Goal: Task Accomplishment & Management: Manage account settings

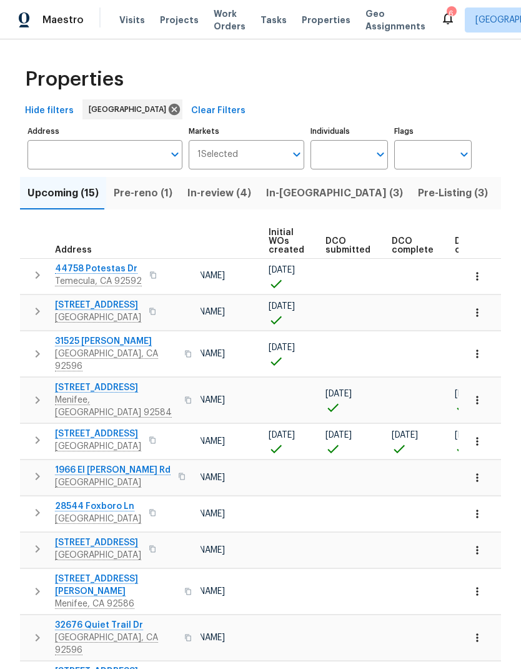
click at [169, 21] on span "Projects" at bounding box center [179, 20] width 39 height 13
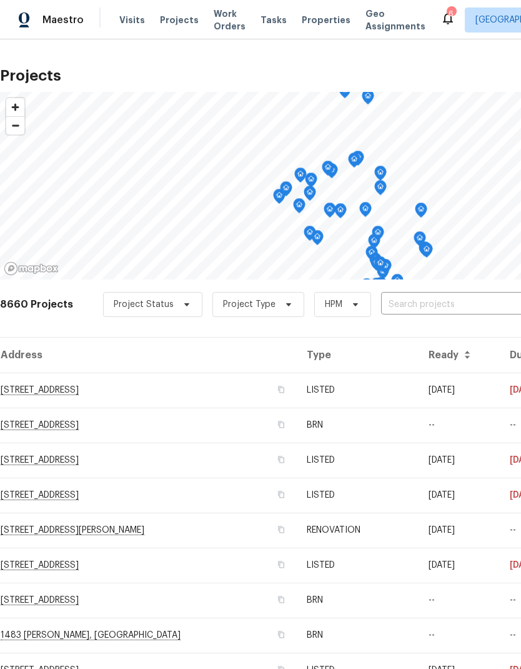
click at [461, 297] on input "text" at bounding box center [452, 304] width 143 height 19
type input "36088"
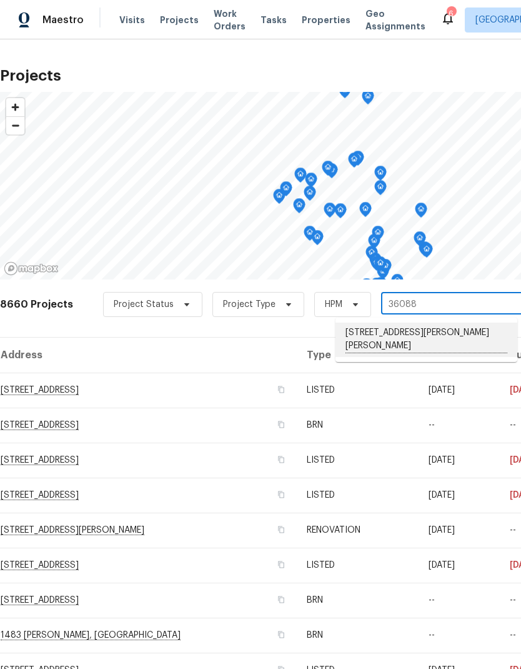
click at [456, 331] on li "[STREET_ADDRESS][PERSON_NAME][PERSON_NAME]" at bounding box center [427, 340] width 182 height 34
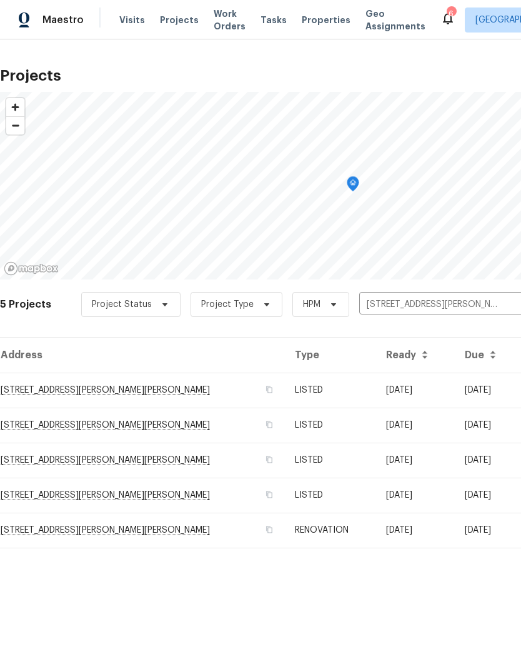
click at [458, 386] on td "[DATE]" at bounding box center [488, 390] width 66 height 35
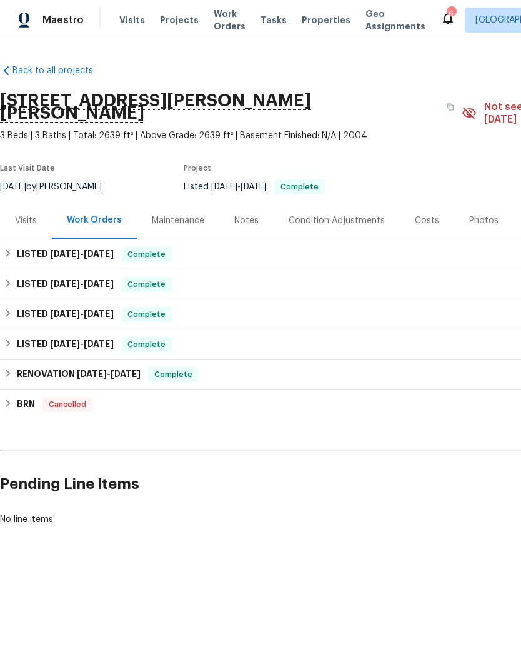
click at [238, 214] on div "Notes" at bounding box center [246, 220] width 24 height 13
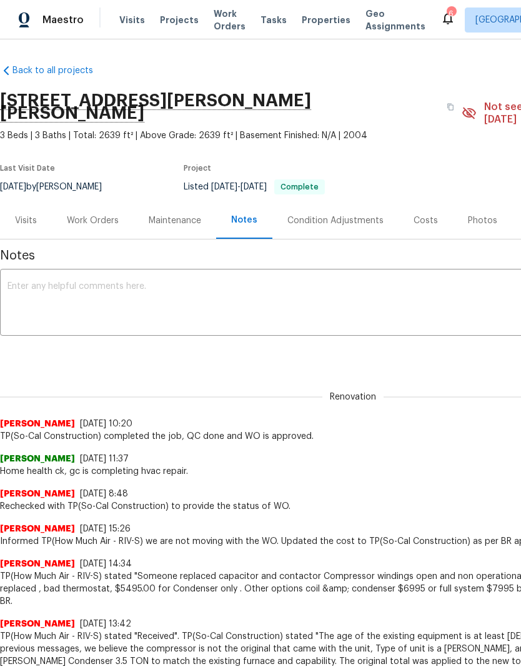
click at [51, 291] on textarea at bounding box center [353, 304] width 691 height 44
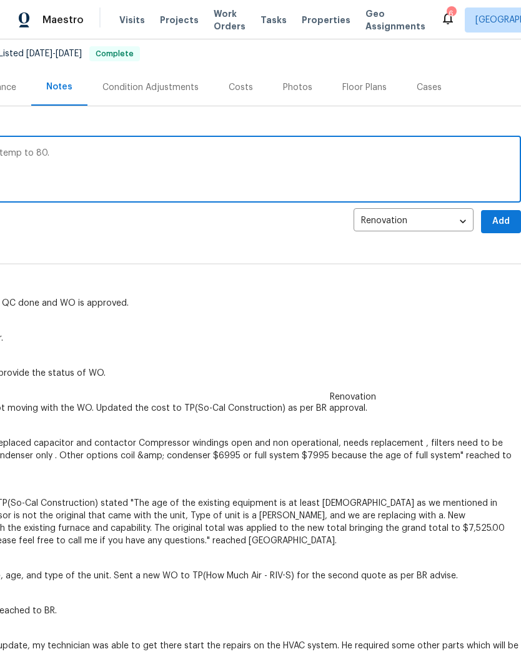
scroll to position [133, 185]
type textarea "Heat ck, new unit installed, ac was off. Set temp to 80."
click at [503, 210] on button "Add" at bounding box center [501, 221] width 40 height 23
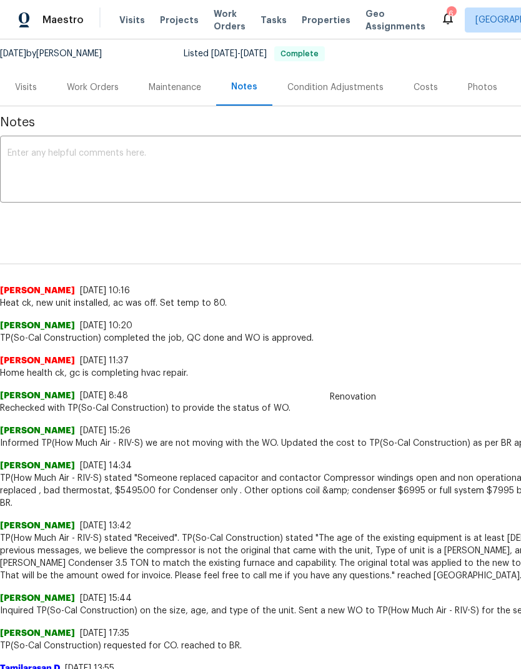
scroll to position [133, 0]
click at [134, 15] on span "Visits" at bounding box center [132, 20] width 26 height 13
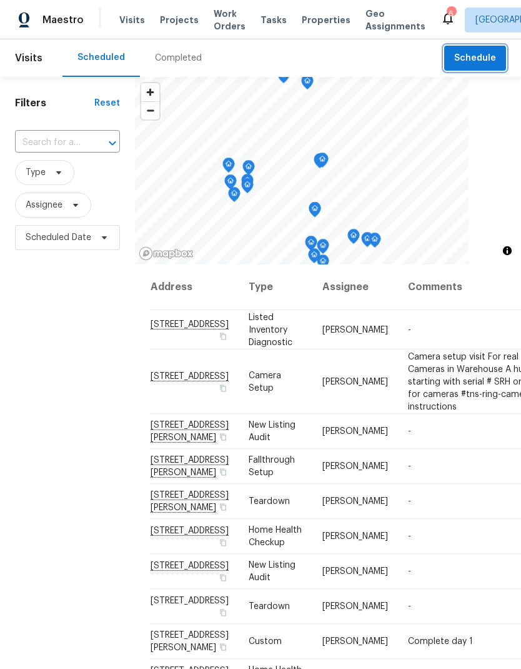
click at [478, 51] on span "Schedule" at bounding box center [475, 59] width 42 height 16
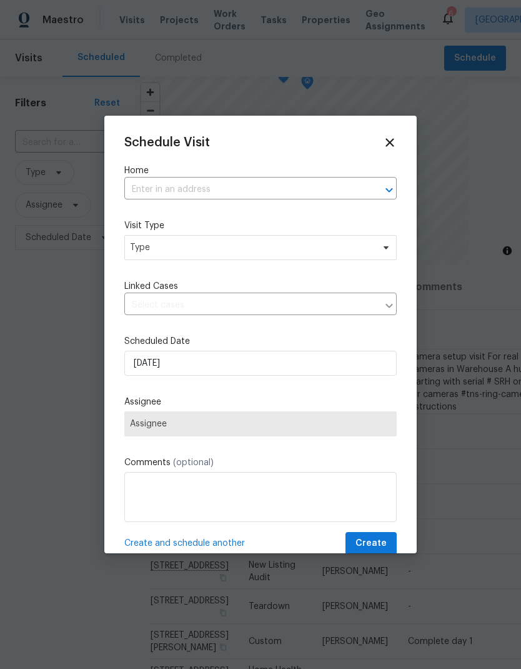
click at [155, 183] on input "text" at bounding box center [243, 189] width 238 height 19
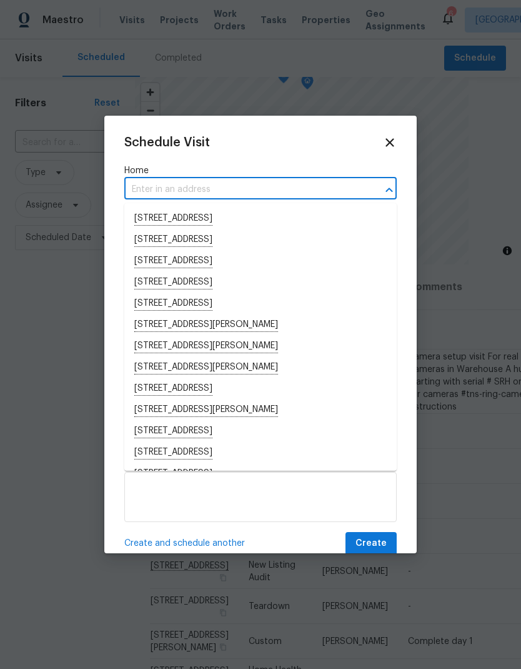
type input "2"
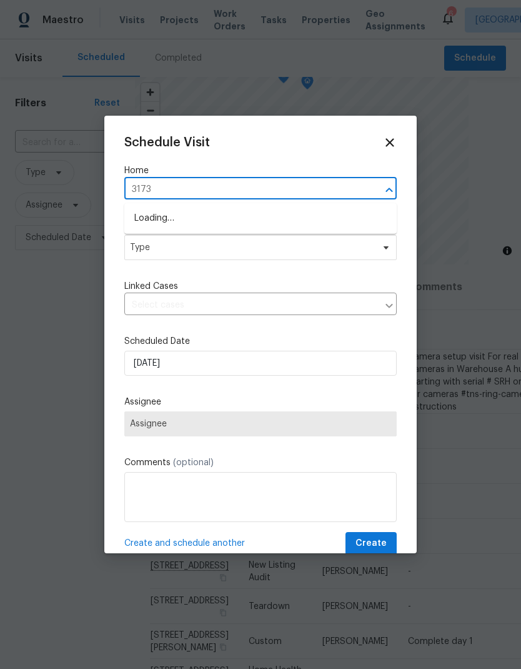
type input "31738"
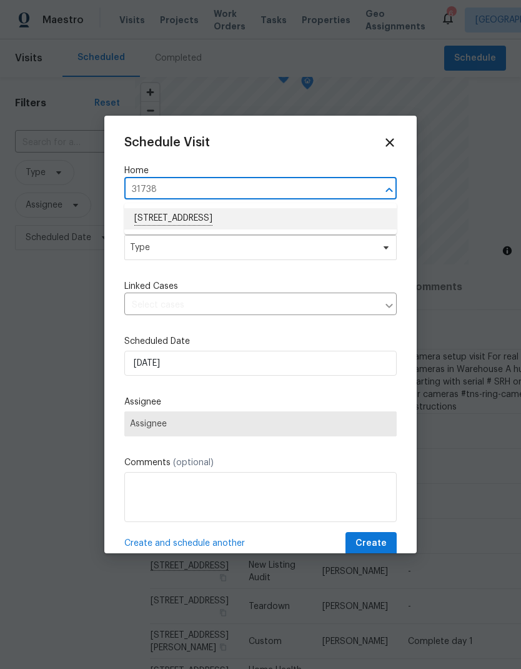
click at [161, 219] on li "[STREET_ADDRESS]" at bounding box center [260, 218] width 273 height 21
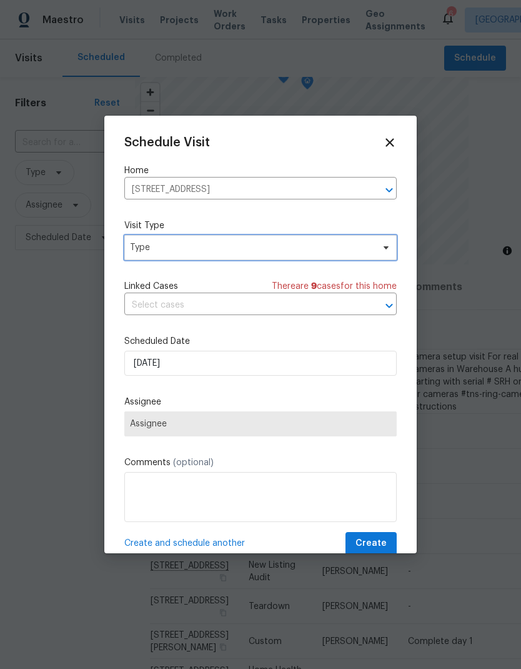
click at [148, 245] on span "Type" at bounding box center [251, 247] width 243 height 13
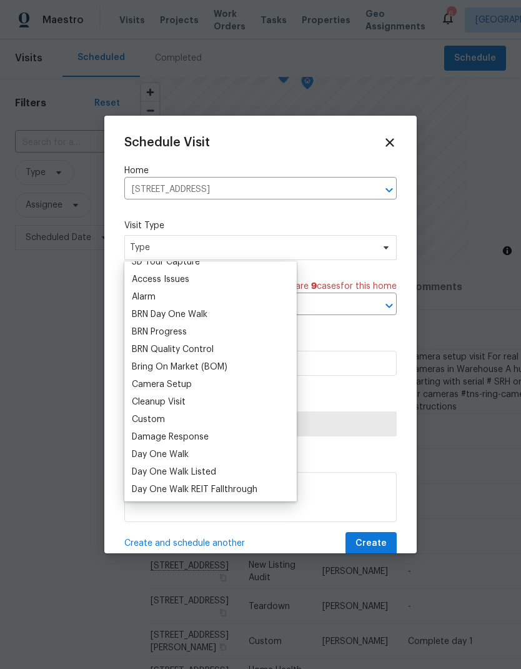
scroll to position [86, 0]
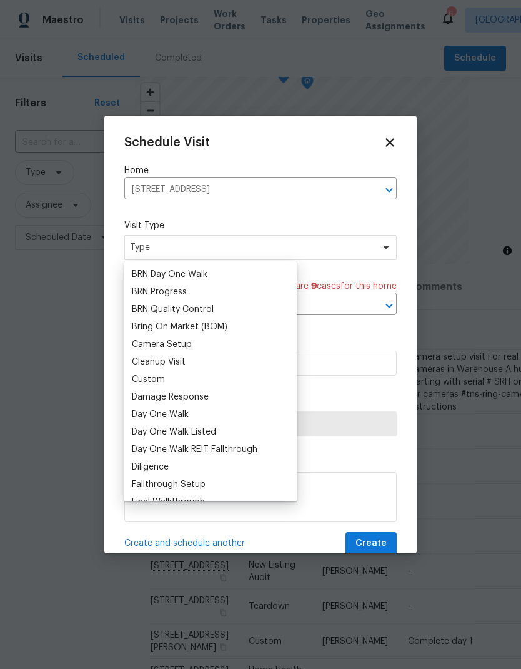
click at [135, 380] on div "Custom" at bounding box center [148, 379] width 33 height 13
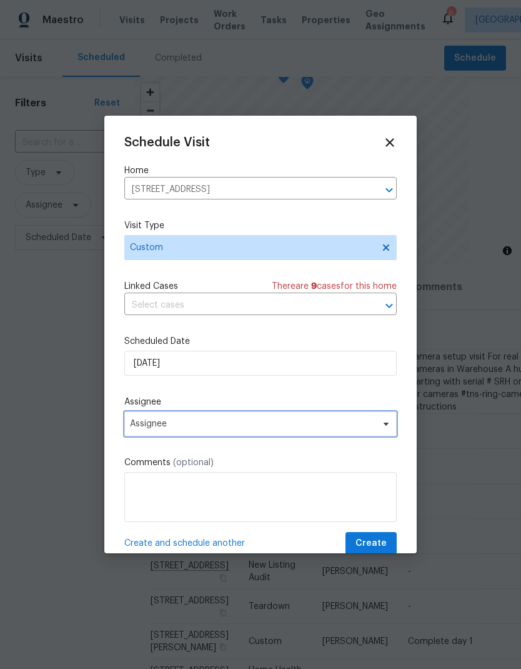
click at [160, 424] on span "Assignee" at bounding box center [252, 424] width 245 height 10
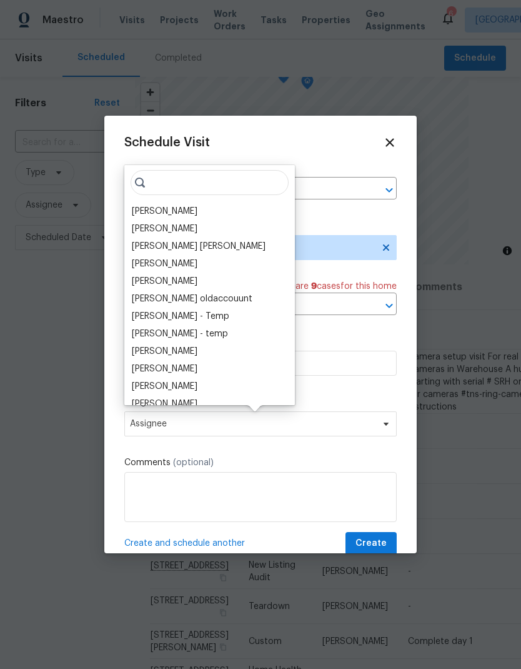
click at [149, 206] on div "[PERSON_NAME]" at bounding box center [165, 211] width 66 height 13
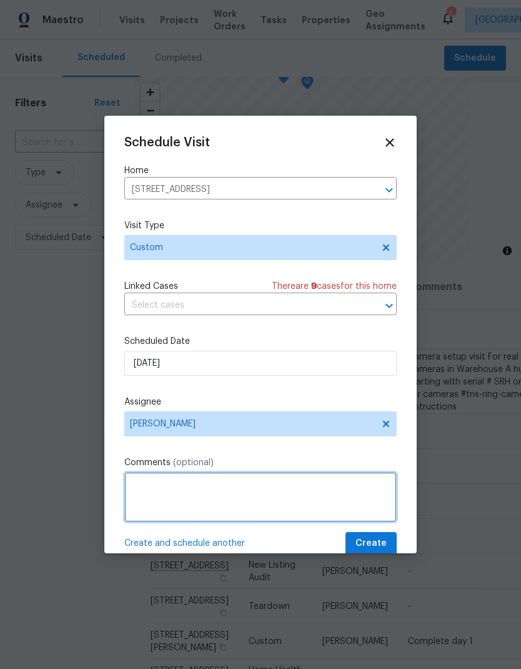
click at [147, 479] on textarea at bounding box center [260, 497] width 273 height 50
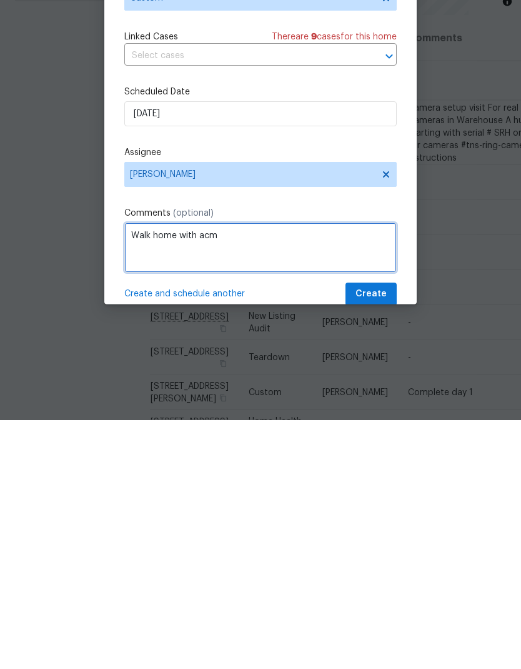
type textarea "Walk home with acm"
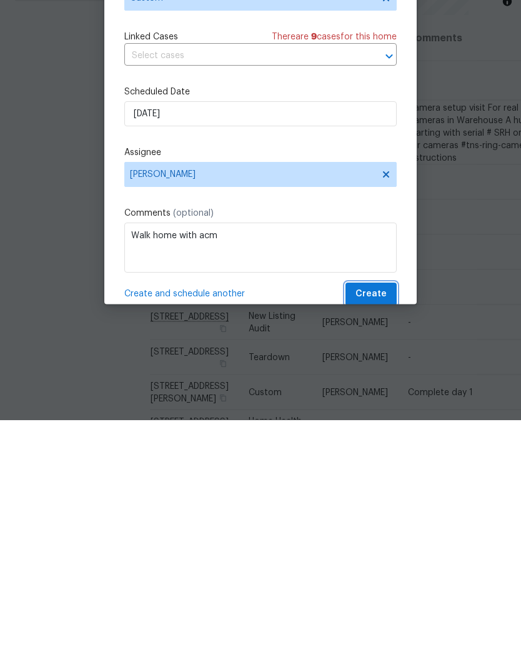
click at [376, 536] on span "Create" at bounding box center [371, 544] width 31 height 16
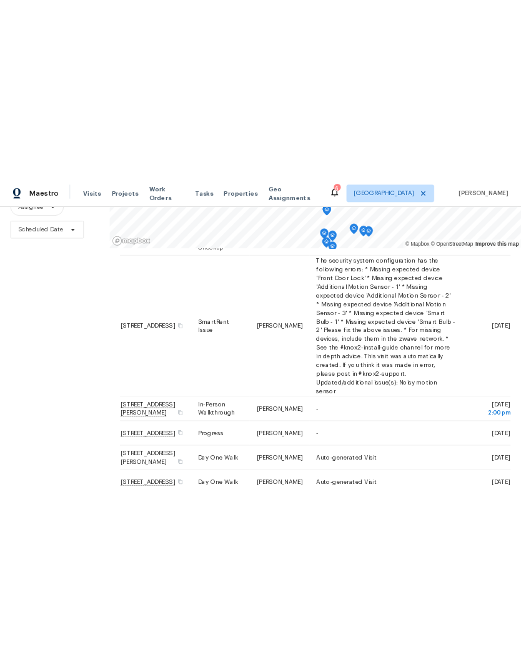
scroll to position [121, 0]
